Goal: Transaction & Acquisition: Purchase product/service

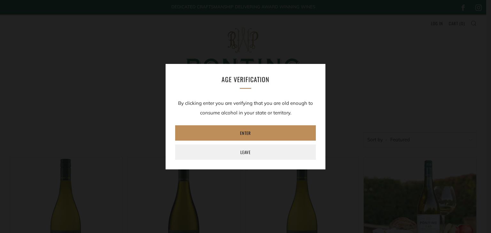
click at [246, 133] on link "Enter" at bounding box center [245, 132] width 141 height 15
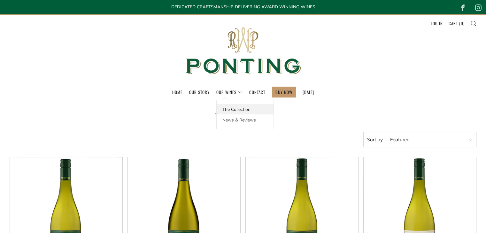
click at [228, 108] on link "The Collection" at bounding box center [245, 109] width 57 height 11
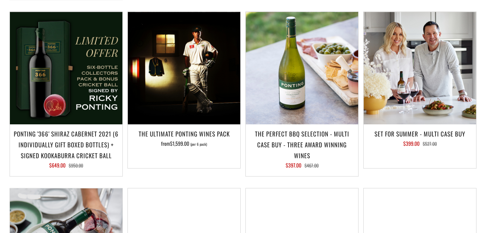
scroll to position [703, 0]
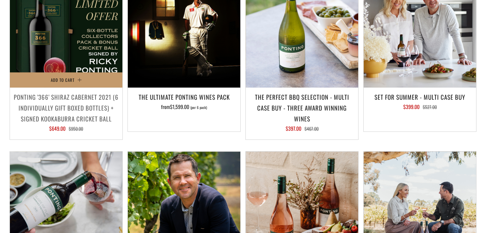
click at [75, 99] on h3 "Ponting '366' Shiraz Cabernet 2021 (6 individually gift boxed bottles) + SIGNED…" at bounding box center [66, 107] width 106 height 33
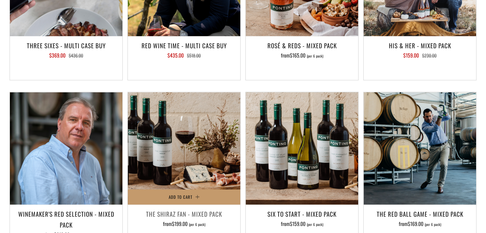
scroll to position [991, 0]
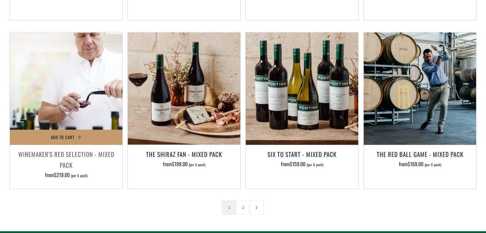
click at [82, 74] on img at bounding box center [66, 88] width 113 height 113
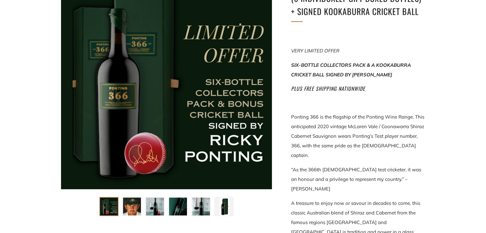
scroll to position [128, 0]
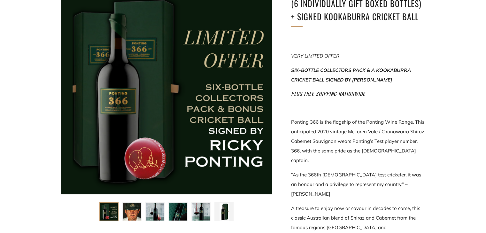
click at [137, 210] on img at bounding box center [132, 212] width 18 height 18
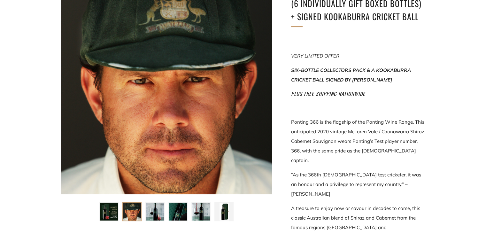
click at [155, 210] on img at bounding box center [155, 212] width 18 height 18
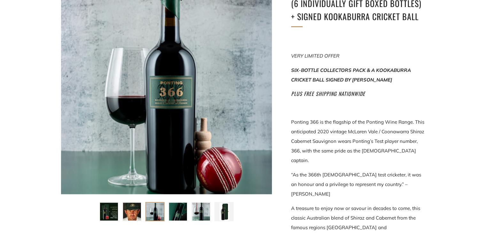
click at [177, 211] on img at bounding box center [178, 212] width 18 height 18
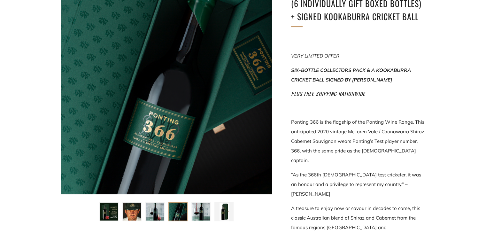
click at [196, 209] on img at bounding box center [201, 212] width 18 height 18
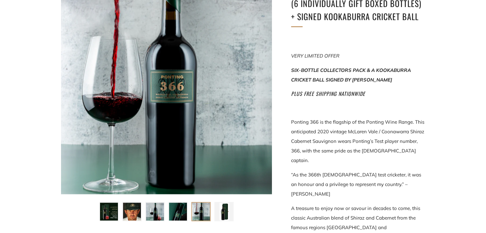
click at [224, 210] on img at bounding box center [224, 212] width 18 height 18
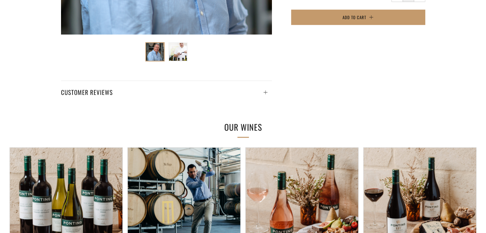
scroll to position [384, 0]
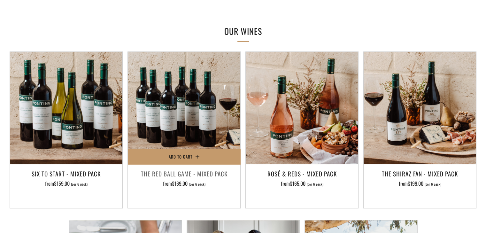
click at [211, 127] on img at bounding box center [184, 108] width 113 height 113
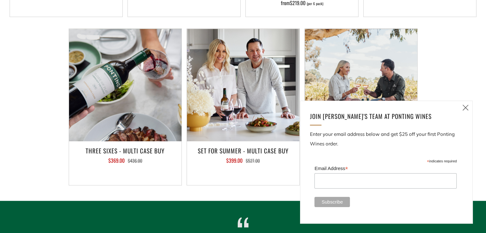
scroll to position [575, 0]
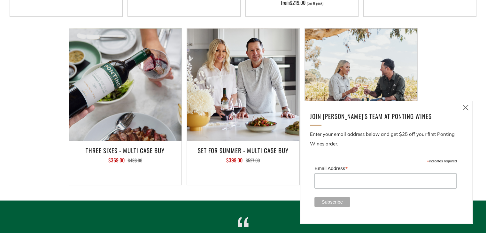
click at [465, 107] on icon at bounding box center [466, 108] width 8 height 8
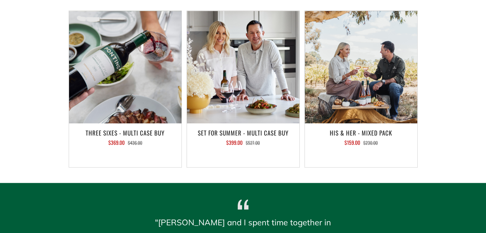
scroll to position [0, 0]
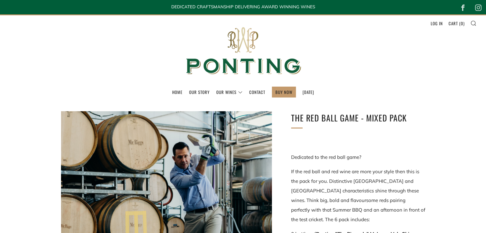
click at [417, 74] on header "Menu Search Cart Home Our Story Our Wines 0 )" at bounding box center [243, 57] width 486 height 87
